Goal: Answer question/provide support: Answer question/provide support

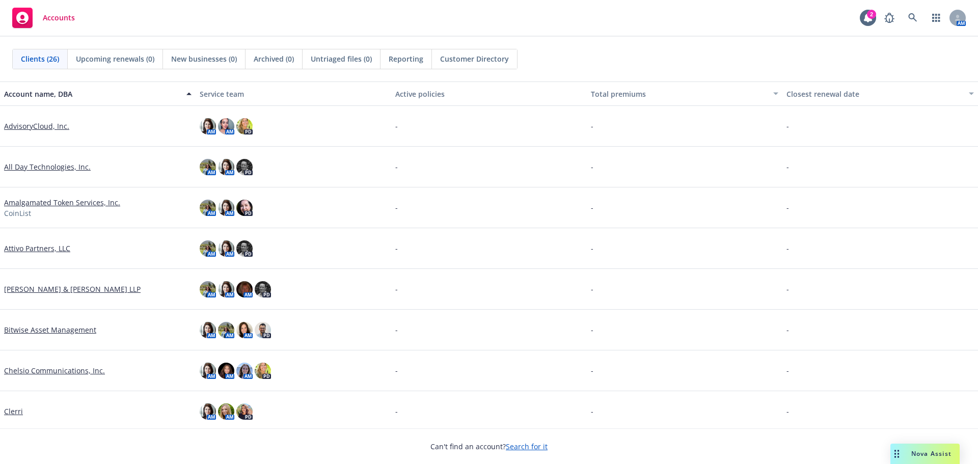
click at [928, 446] on div "Nova Assist" at bounding box center [924, 454] width 69 height 20
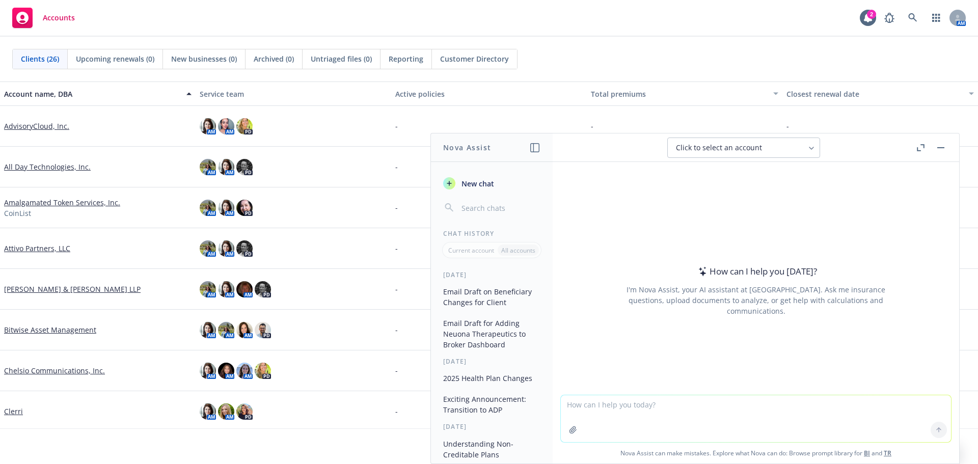
click at [720, 404] on textarea at bounding box center [756, 418] width 390 height 47
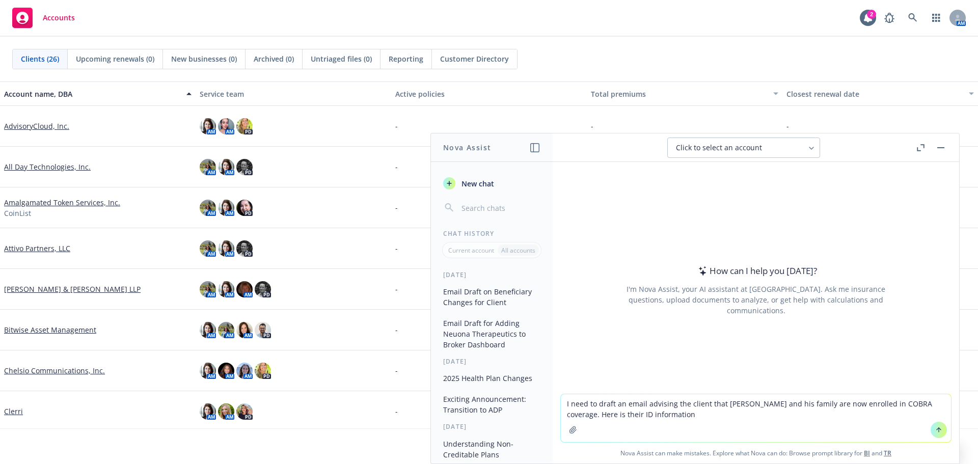
click at [916, 403] on textarea "I need to draft an email advising the client that [PERSON_NAME] and his family …" at bounding box center [756, 418] width 390 height 48
paste textarea "physical card within 10 business days"
click at [607, 412] on textarea "I need to draft an email advising the client that [PERSON_NAME] and his family …" at bounding box center [756, 418] width 390 height 48
click at [593, 412] on textarea "I need to draft an email advising the client that [PERSON_NAME] and his family …" at bounding box center [756, 418] width 390 height 48
click at [774, 414] on textarea "I need to draft an email advising the client that [PERSON_NAME] and his family …" at bounding box center [756, 418] width 390 height 48
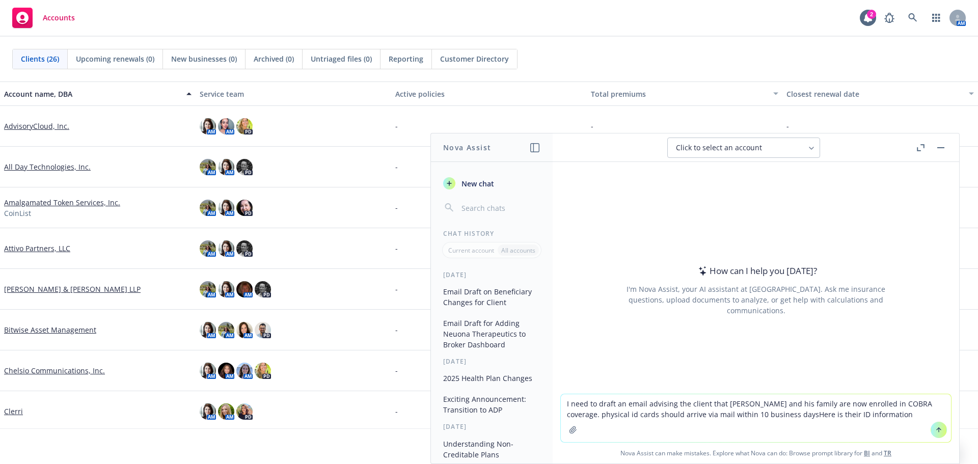
click at [769, 415] on textarea "I need to draft an email advising the client that [PERSON_NAME] and his family …" at bounding box center [756, 418] width 390 height 48
click at [877, 416] on textarea "I need to draft an email advising the client that [PERSON_NAME] and his family …" at bounding box center [756, 418] width 390 height 48
paste textarea "Member Id: 028W23155 Group: U49195 CoverageType: MEDICAL,DENTAL,VISION RXBIN: 0…"
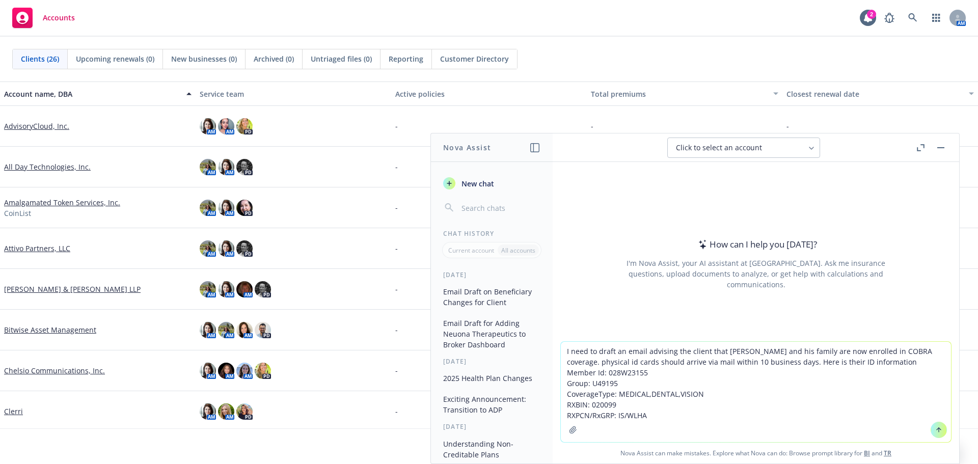
type textarea "I need to draft an email advising the client that [PERSON_NAME] and his family …"
click at [939, 430] on icon at bounding box center [939, 430] width 0 height 4
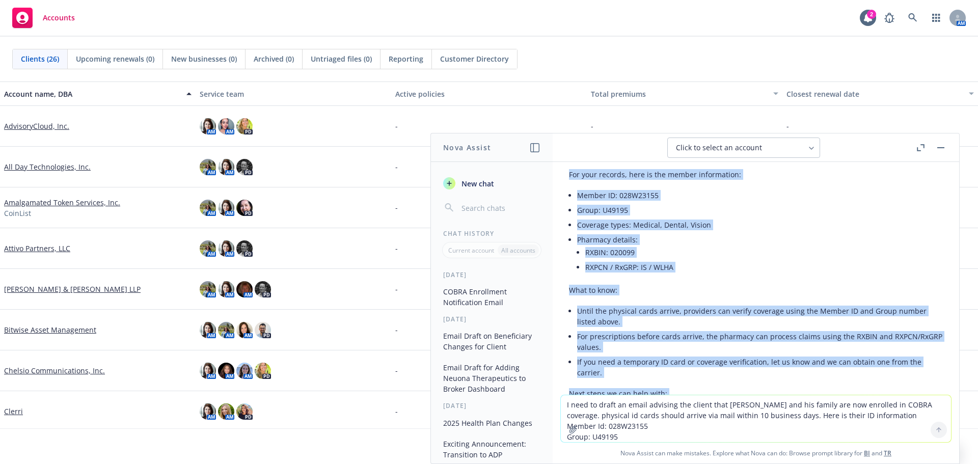
scroll to position [216, 0]
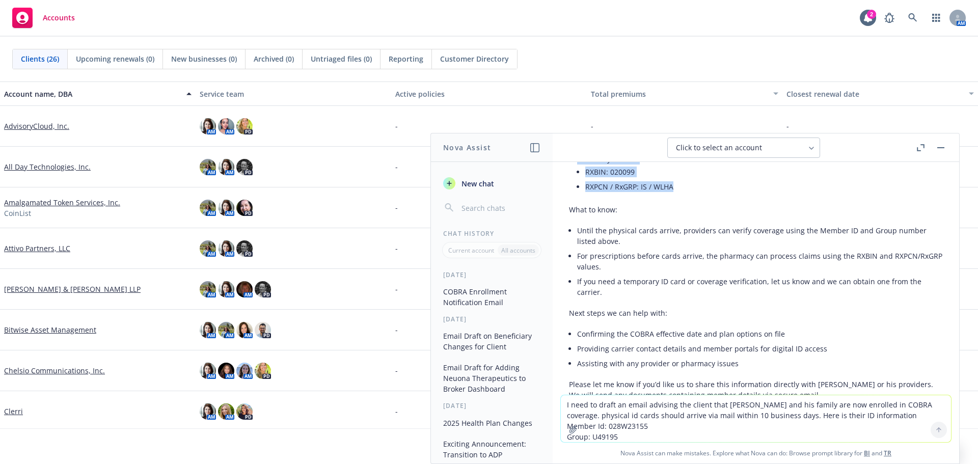
drag, startPoint x: 657, startPoint y: 279, endPoint x: 877, endPoint y: 194, distance: 236.0
click at [877, 194] on div "Subject: Confirmation of COBRA Enrollment for [PERSON_NAME] [Last Name] and Fam…" at bounding box center [756, 229] width 374 height 425
copy div "[PERSON_NAME] [Last Name] and his eligible dependents are now enrolled in COBRA…"
